Goal: Task Accomplishment & Management: Manage account settings

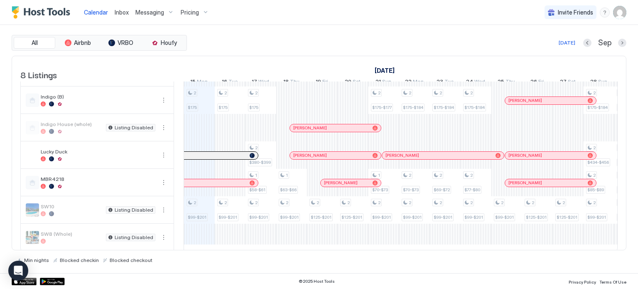
scroll to position [64, 0]
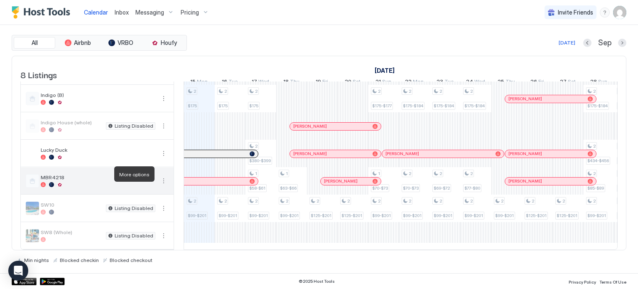
click at [164, 176] on button "More options" at bounding box center [164, 181] width 10 height 10
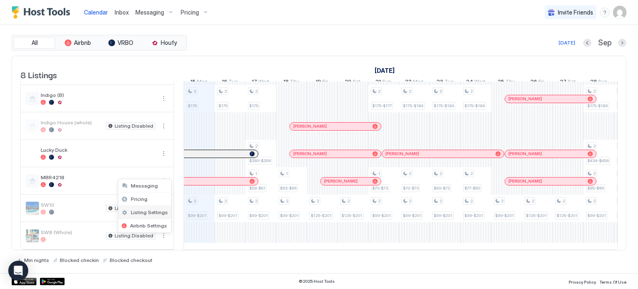
click at [142, 210] on span "Listing Settings" at bounding box center [149, 212] width 37 height 6
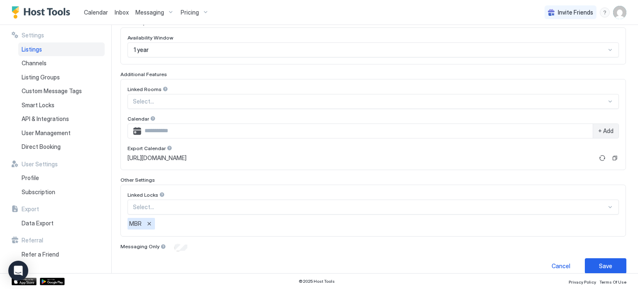
scroll to position [239, 0]
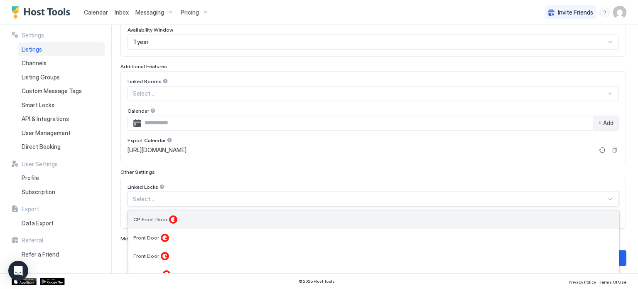
click at [224, 199] on div "8 results available. Use Up and Down to choose options, press Enter to select t…" at bounding box center [374, 199] width 492 height 15
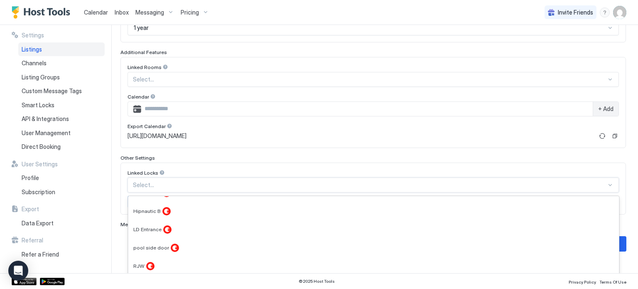
scroll to position [0, 0]
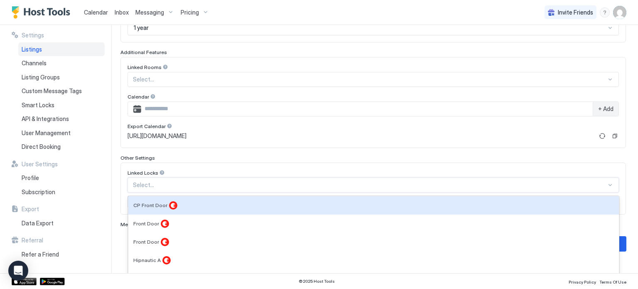
click at [218, 168] on div "Other Settings Linked Locks 8 results available. Use Up and Down to choose opti…" at bounding box center [373, 185] width 506 height 60
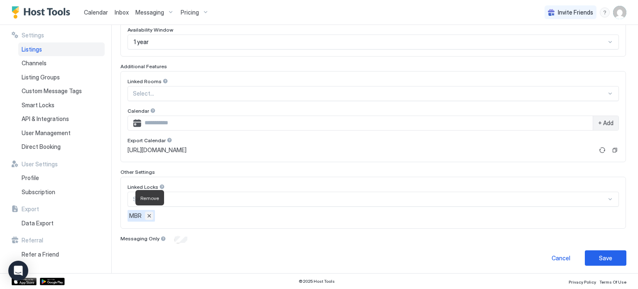
click at [152, 213] on button "Remove" at bounding box center [149, 215] width 8 height 8
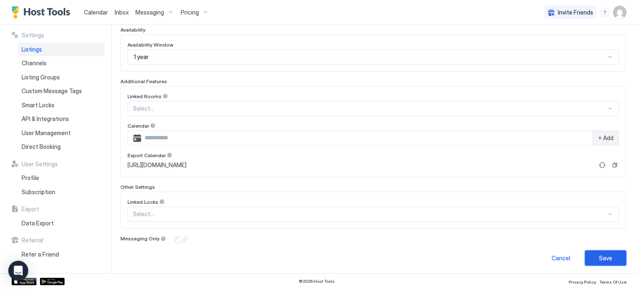
click at [599, 257] on div "Save" at bounding box center [605, 257] width 13 height 9
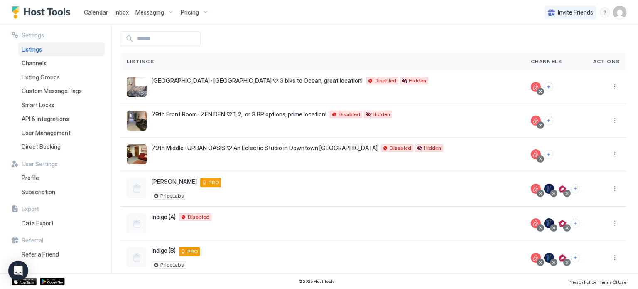
scroll to position [30, 0]
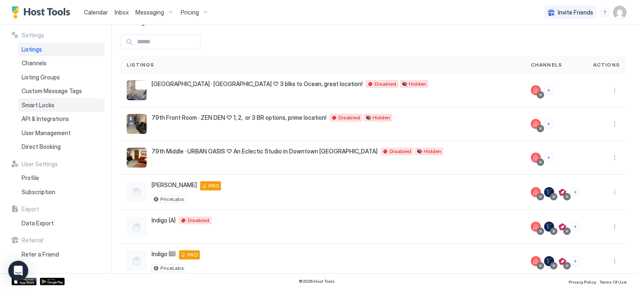
click at [30, 106] on span "Smart Locks" at bounding box center [38, 104] width 33 height 7
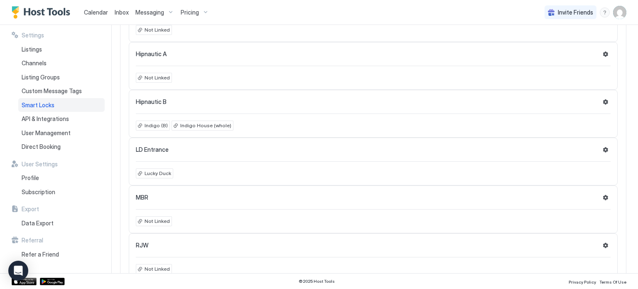
scroll to position [249, 0]
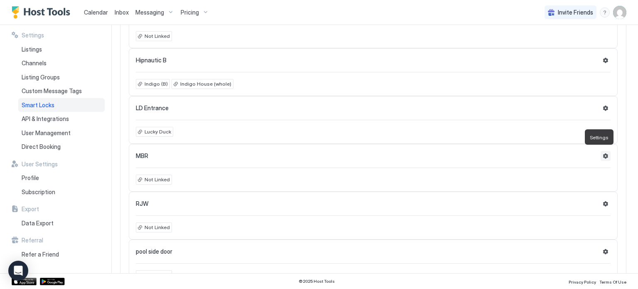
click at [601, 156] on button "Settings" at bounding box center [606, 156] width 10 height 10
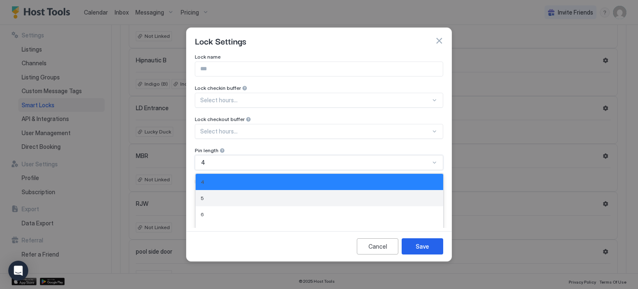
click at [435, 166] on div "5 results available. Use Up and Down to choose options, press Enter to select t…" at bounding box center [319, 162] width 248 height 15
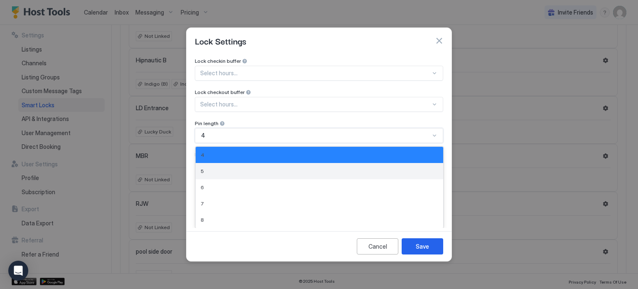
click at [435, 166] on div "5" at bounding box center [320, 171] width 248 height 16
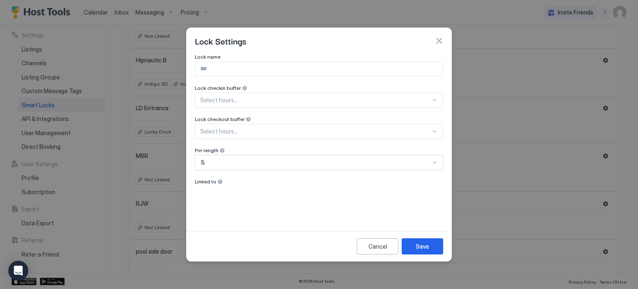
click at [204, 179] on span "Linked to" at bounding box center [206, 181] width 22 height 6
click at [372, 246] on div "Cancel" at bounding box center [378, 246] width 19 height 9
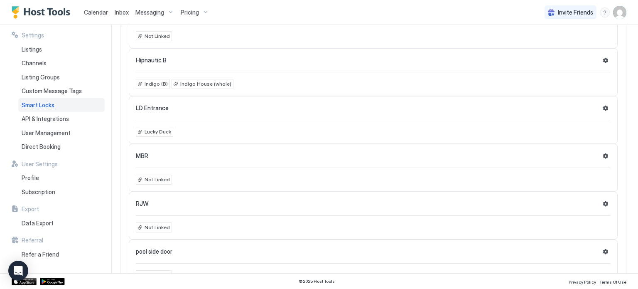
drag, startPoint x: 538, startPoint y: 155, endPoint x: 498, endPoint y: 158, distance: 40.4
click at [498, 158] on div "MBR" at bounding box center [373, 156] width 475 height 10
click at [500, 159] on div "MBR Not Linked" at bounding box center [373, 168] width 489 height 48
click at [151, 178] on span "Not Linked" at bounding box center [157, 179] width 25 height 7
click at [143, 157] on span "MBR" at bounding box center [142, 155] width 12 height 7
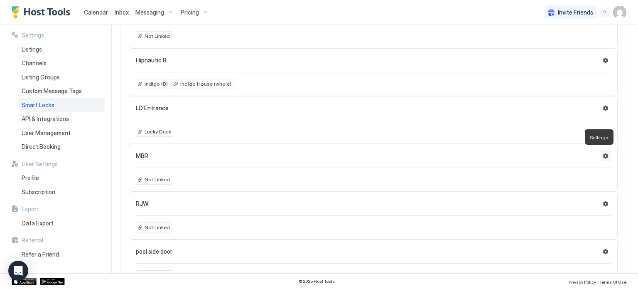
click at [601, 152] on button "Settings" at bounding box center [606, 156] width 10 height 10
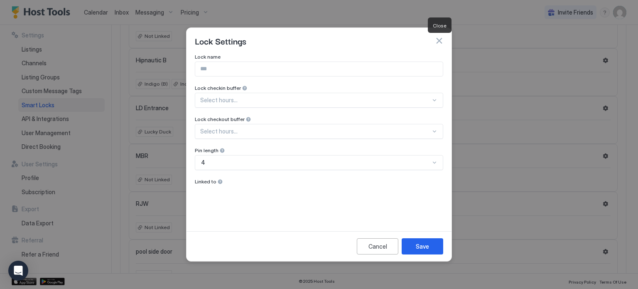
click at [438, 44] on button "button" at bounding box center [439, 41] width 8 height 8
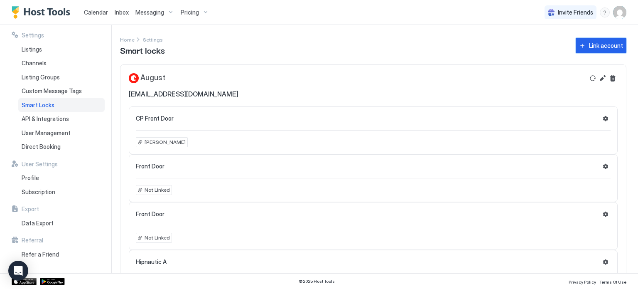
click at [589, 42] on div "Link account" at bounding box center [606, 45] width 34 height 9
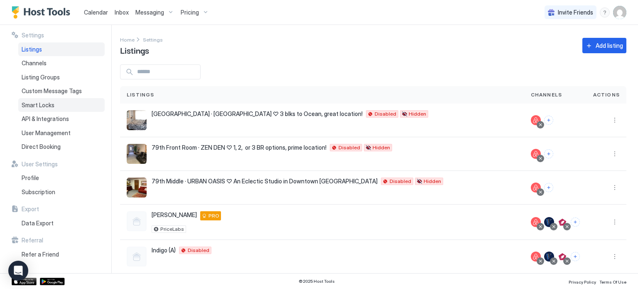
click at [39, 102] on span "Smart Locks" at bounding box center [38, 104] width 33 height 7
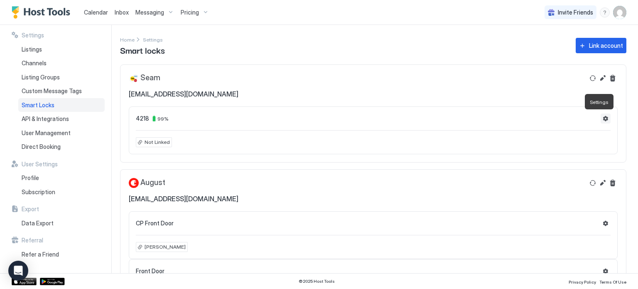
click at [601, 120] on button "Settings" at bounding box center [606, 118] width 10 height 10
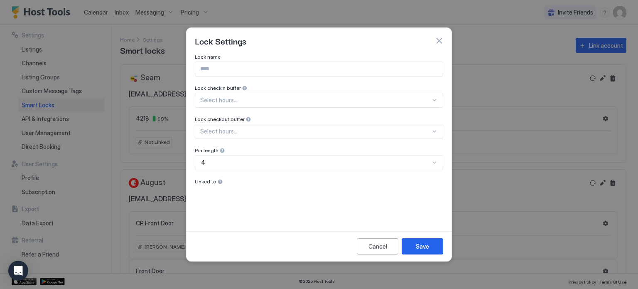
click at [207, 181] on span "Linked to" at bounding box center [206, 181] width 22 height 6
click at [386, 249] on div "Cancel" at bounding box center [378, 246] width 19 height 9
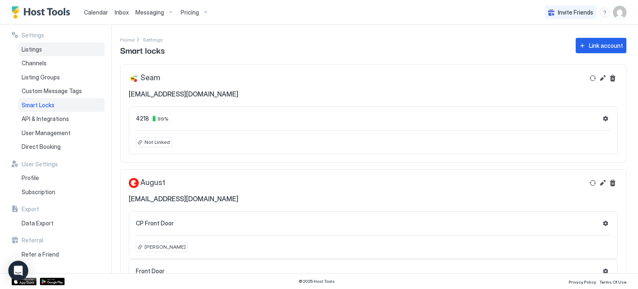
click at [34, 46] on span "Listings" at bounding box center [32, 49] width 20 height 7
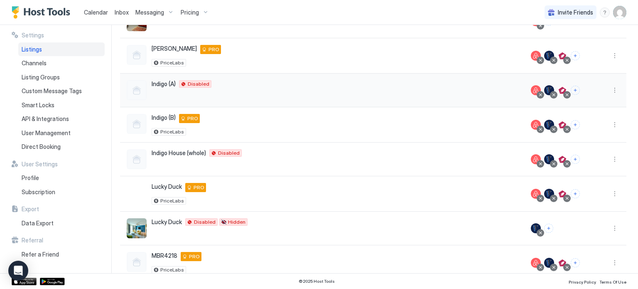
scroll to position [202, 0]
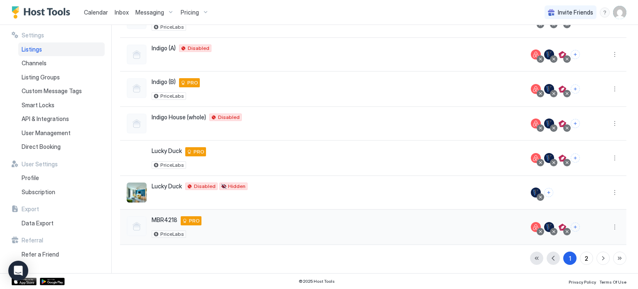
click at [162, 223] on div "MBR4218 [STREET_ADDRESS] PRO" at bounding box center [177, 220] width 50 height 9
click at [139, 223] on div at bounding box center [137, 226] width 20 height 20
click at [325, 227] on div "MBR4218 [STREET_ADDRESS] PRO PriceLabs" at bounding box center [322, 227] width 391 height 22
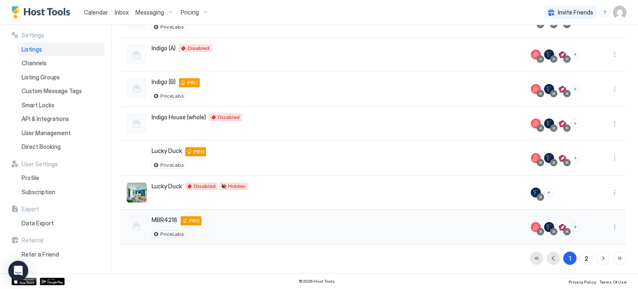
click at [325, 227] on div "MBR4218 [STREET_ADDRESS] PRO PriceLabs" at bounding box center [322, 227] width 391 height 22
drag, startPoint x: 261, startPoint y: 224, endPoint x: 224, endPoint y: 226, distance: 36.2
click at [223, 227] on div "MBR4218 [STREET_ADDRESS] PRO PriceLabs" at bounding box center [322, 227] width 391 height 22
click at [224, 226] on div "MBR4218 [STREET_ADDRESS] PRO PriceLabs" at bounding box center [322, 227] width 391 height 22
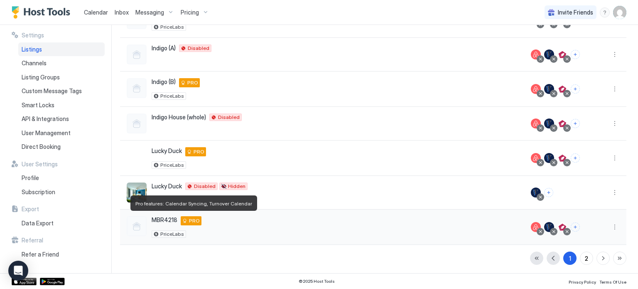
click at [189, 217] on span "PRO" at bounding box center [194, 220] width 11 height 7
click at [189, 219] on span "PRO" at bounding box center [194, 220] width 11 height 7
click at [195, 220] on span "PRO" at bounding box center [194, 220] width 11 height 7
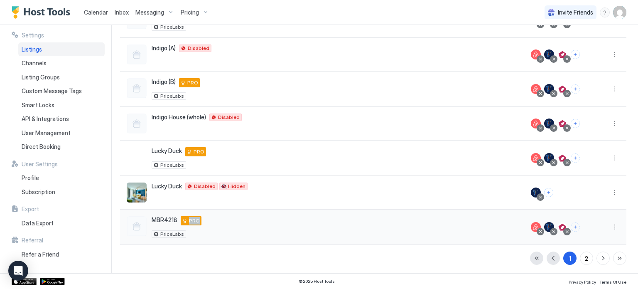
click at [195, 220] on span "PRO" at bounding box center [194, 220] width 11 height 7
click at [610, 222] on button "More options" at bounding box center [615, 227] width 10 height 10
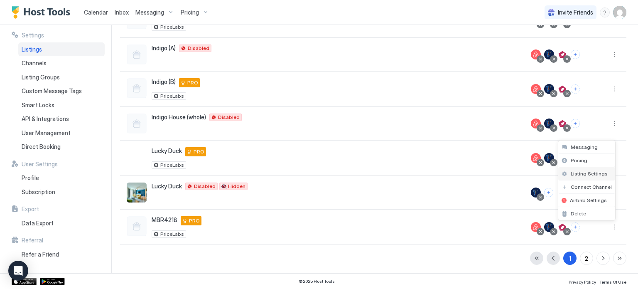
click at [591, 171] on span "Listing Settings" at bounding box center [589, 173] width 37 height 6
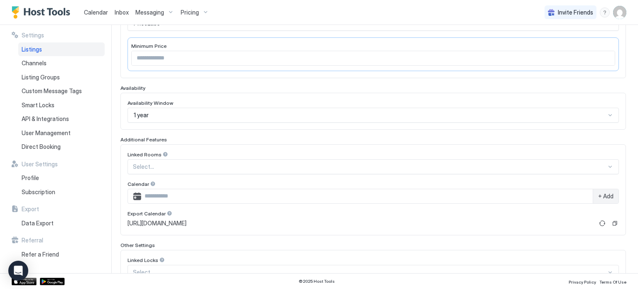
scroll to position [177, 0]
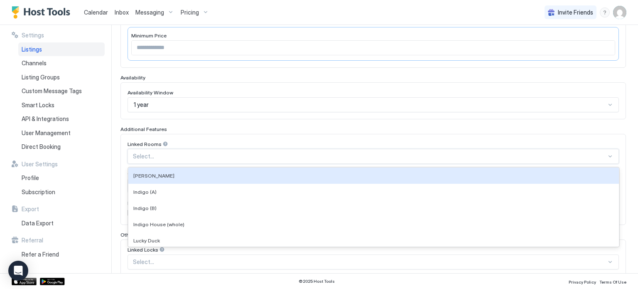
click at [354, 164] on div "7 results available. Use Up and Down to choose options, press Enter to select t…" at bounding box center [374, 156] width 492 height 15
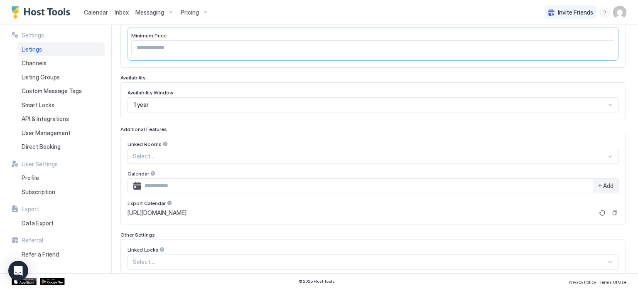
click at [399, 92] on div "Availability Window" at bounding box center [374, 93] width 492 height 8
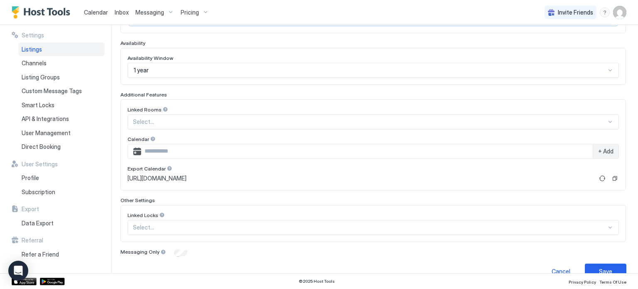
scroll to position [224, 0]
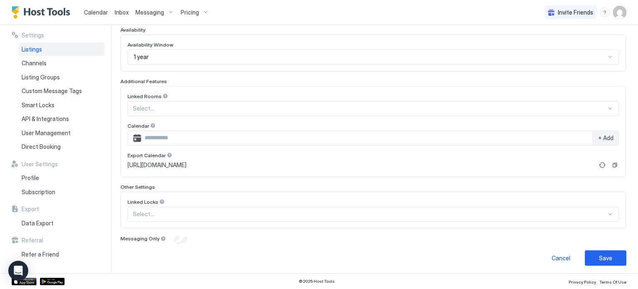
click at [321, 207] on div "Select..." at bounding box center [374, 214] width 492 height 15
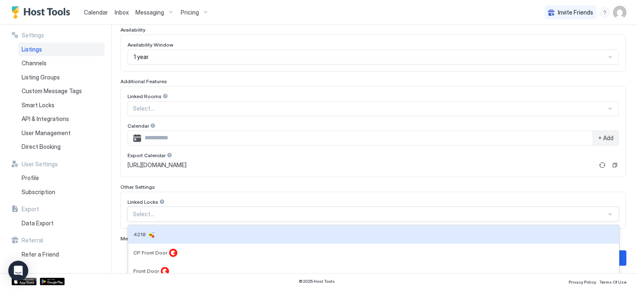
scroll to position [253, 0]
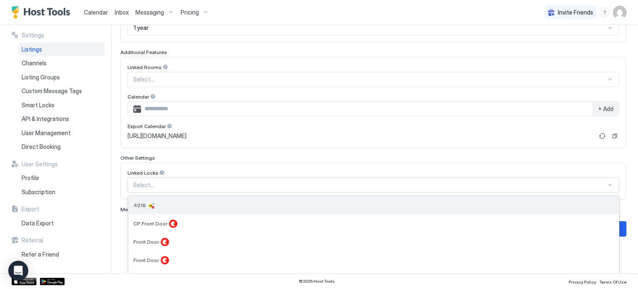
click at [139, 203] on span "4218" at bounding box center [139, 205] width 12 height 6
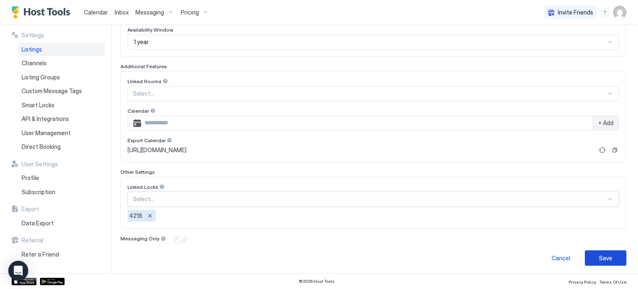
click at [604, 258] on div "Save" at bounding box center [605, 257] width 13 height 9
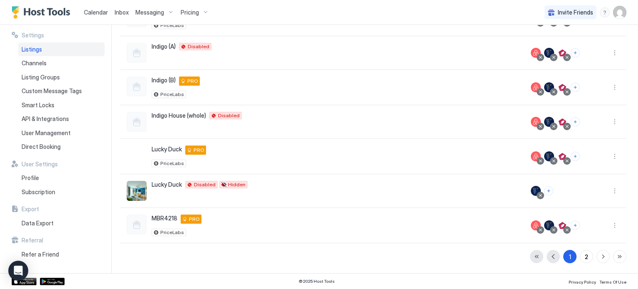
scroll to position [202, 0]
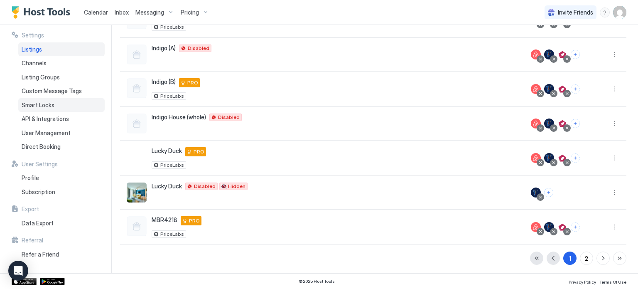
click at [55, 103] on div "Smart Locks" at bounding box center [61, 105] width 86 height 14
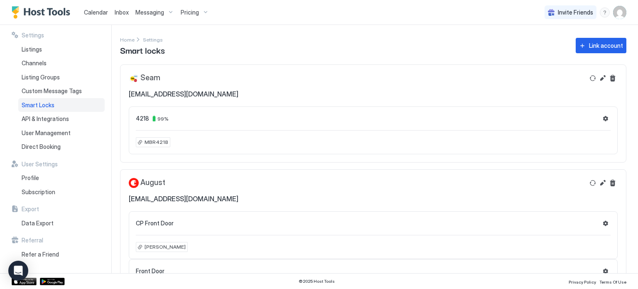
click at [160, 141] on span "MBR4218" at bounding box center [157, 141] width 24 height 7
click at [239, 111] on div at bounding box center [319, 144] width 638 height 289
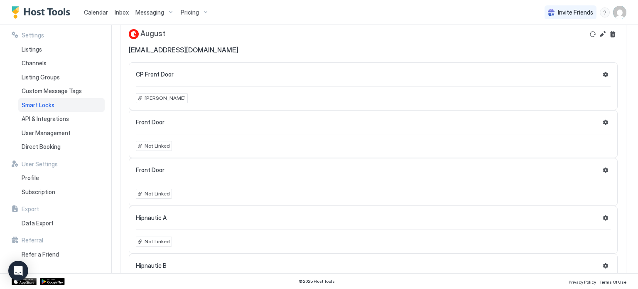
scroll to position [125, 0]
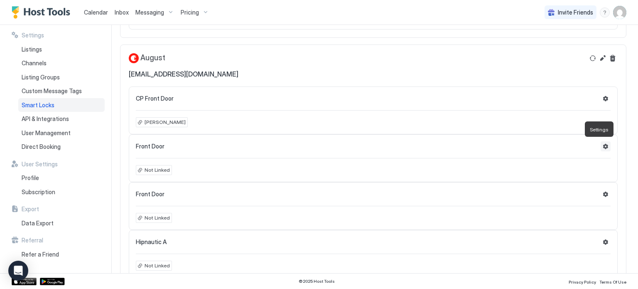
click at [601, 145] on button "Settings" at bounding box center [606, 146] width 10 height 10
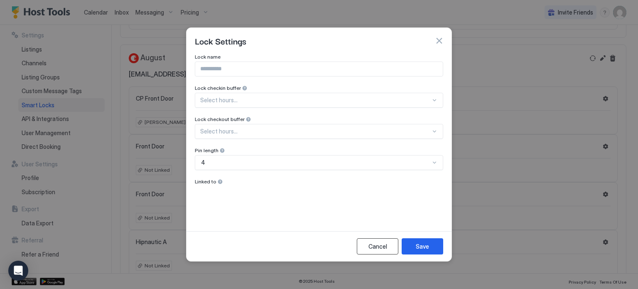
click at [376, 242] on div "Cancel" at bounding box center [378, 246] width 19 height 9
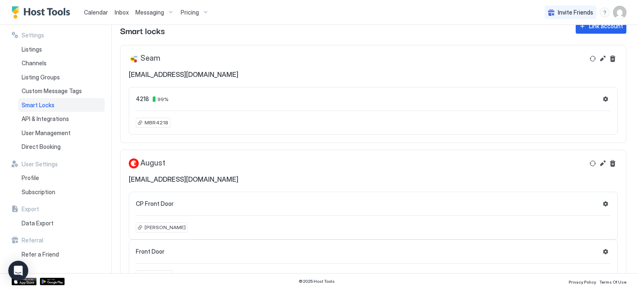
scroll to position [0, 0]
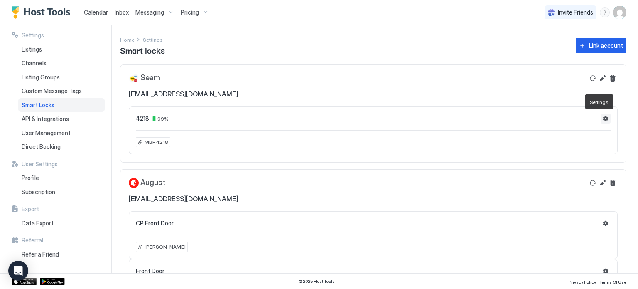
click at [601, 115] on button "Settings" at bounding box center [606, 118] width 10 height 10
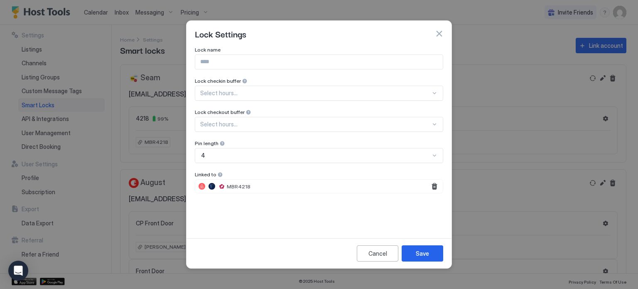
click at [201, 186] on div at bounding box center [202, 186] width 7 height 7
click at [440, 33] on button "button" at bounding box center [439, 34] width 8 height 8
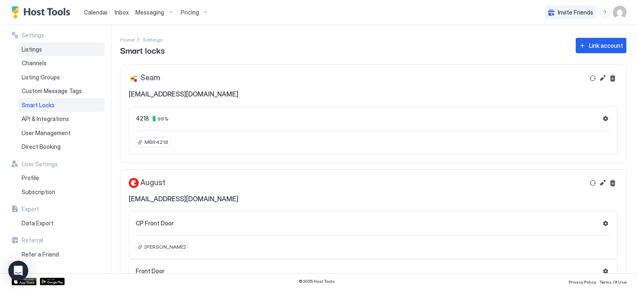
click at [40, 50] on span "Listings" at bounding box center [32, 49] width 20 height 7
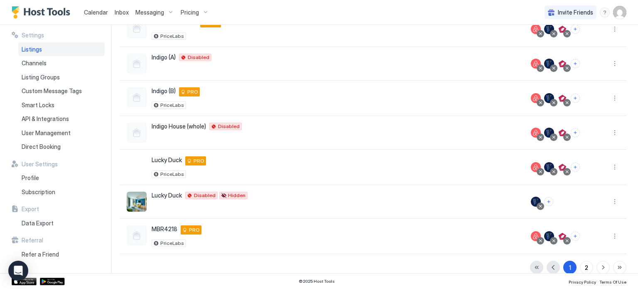
scroll to position [202, 0]
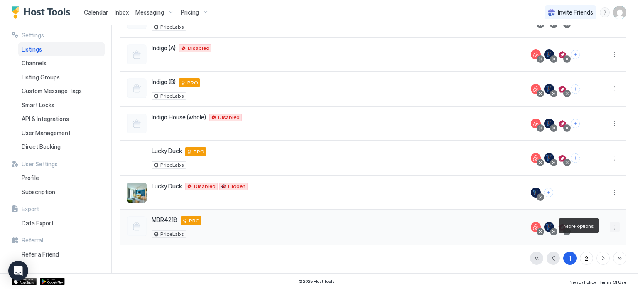
click at [610, 223] on button "More options" at bounding box center [615, 227] width 10 height 10
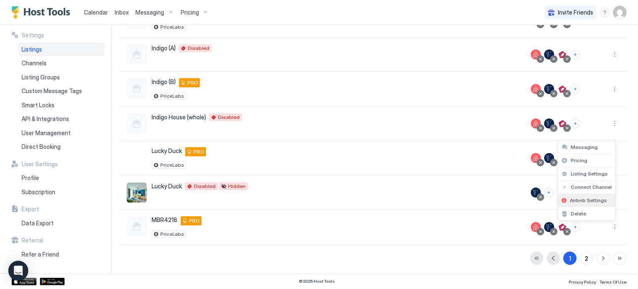
click at [590, 202] on span "Airbnb Settings" at bounding box center [588, 200] width 37 height 6
